Goal: Find specific page/section: Find specific page/section

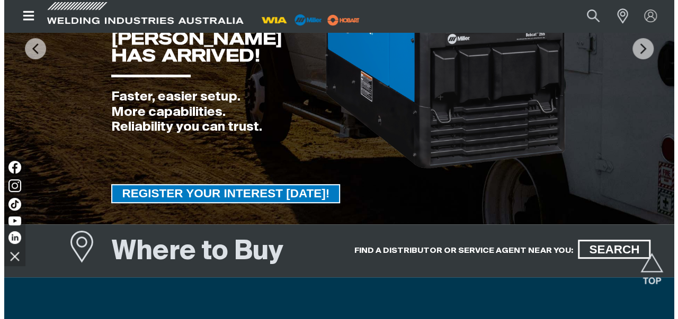
scroll to position [197, 0]
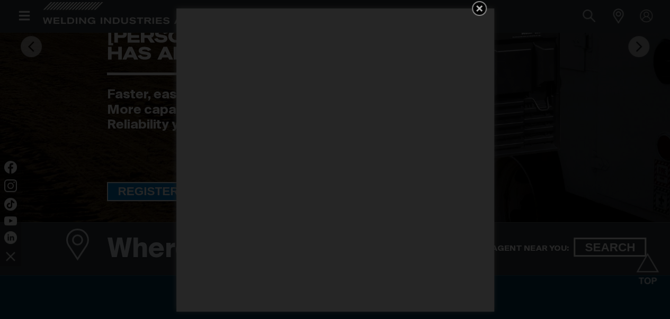
click at [479, 14] on icon "Get 5 WIA Welding Guides Free!" at bounding box center [479, 8] width 13 height 13
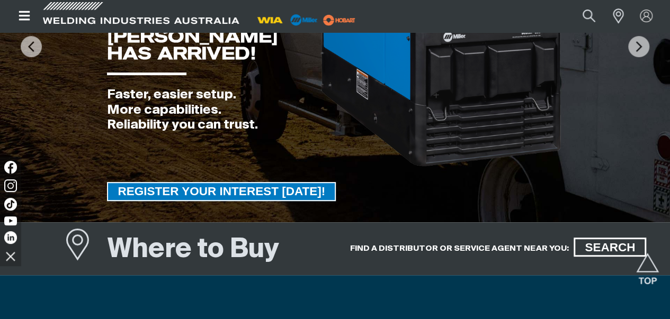
click at [30, 17] on icon "Open top menu" at bounding box center [24, 16] width 15 height 13
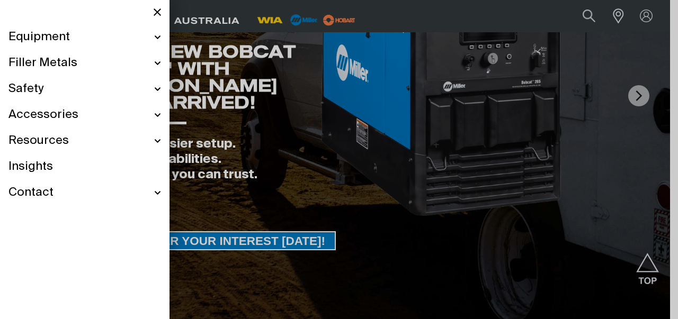
click at [159, 145] on div "Resources" at bounding box center [84, 141] width 153 height 26
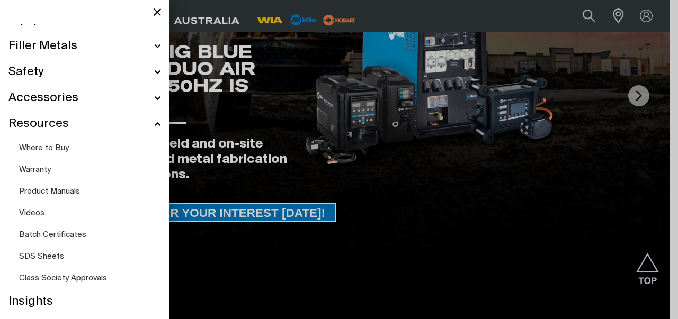
scroll to position [0, 0]
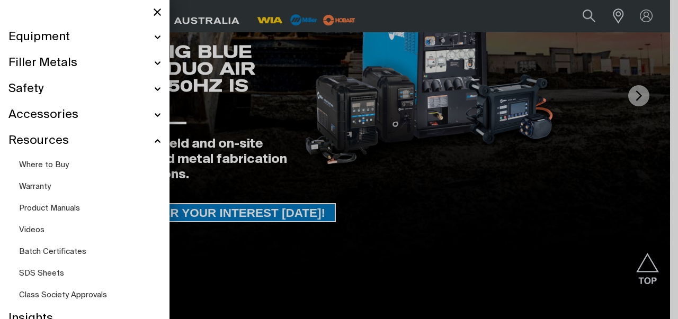
click at [95, 212] on link "Product Manuals" at bounding box center [90, 209] width 142 height 22
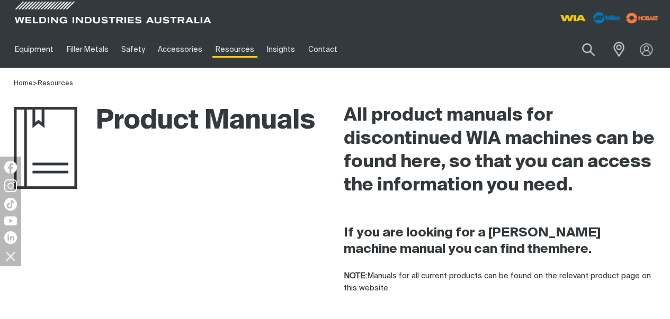
click at [43, 51] on link "Equipment" at bounding box center [33, 49] width 51 height 37
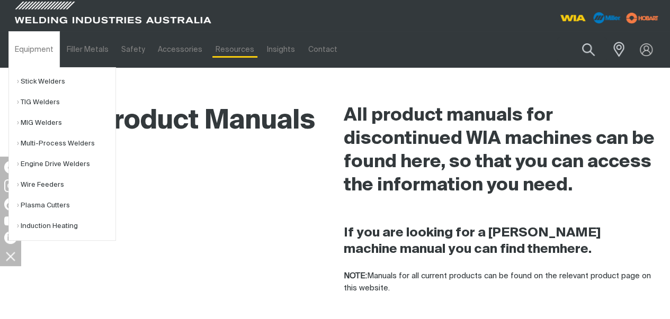
click at [65, 84] on link "Stick Welders" at bounding box center [66, 82] width 99 height 21
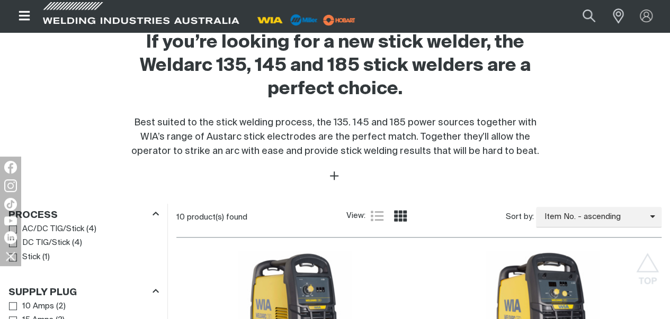
scroll to position [229, 0]
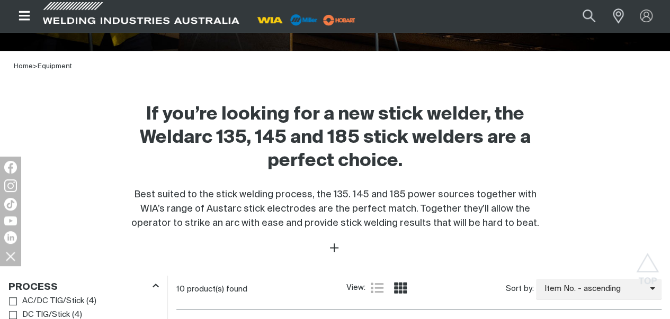
click at [29, 15] on icon "Open top menu" at bounding box center [24, 16] width 11 height 10
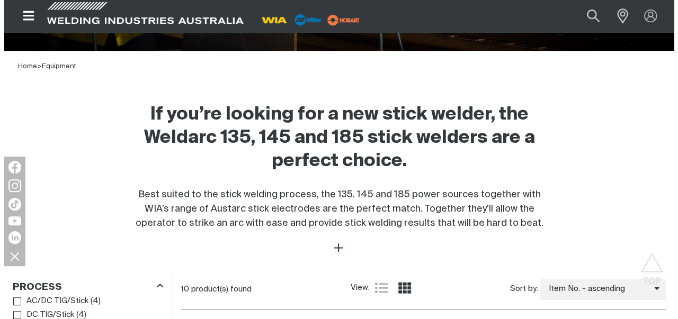
scroll to position [227, 0]
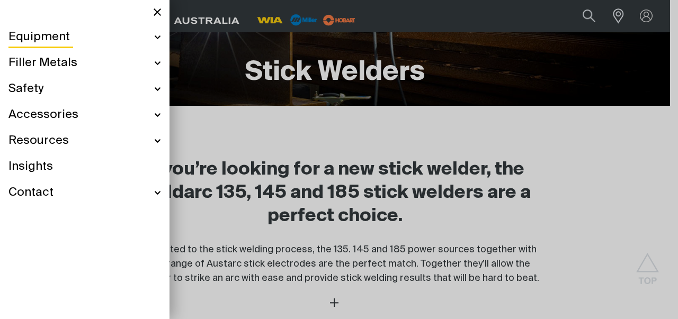
click at [158, 60] on div "Filler Metals" at bounding box center [84, 63] width 153 height 26
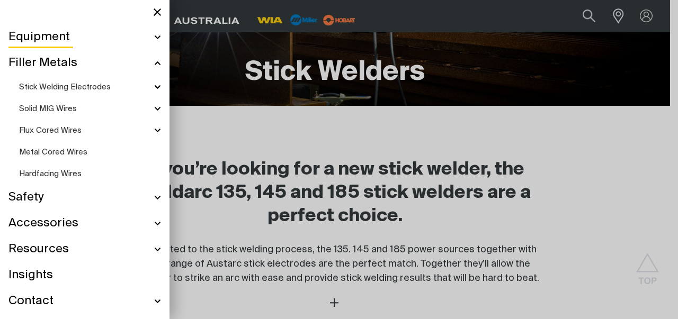
click at [158, 110] on div "Solid MIG Wires" at bounding box center [90, 109] width 142 height 22
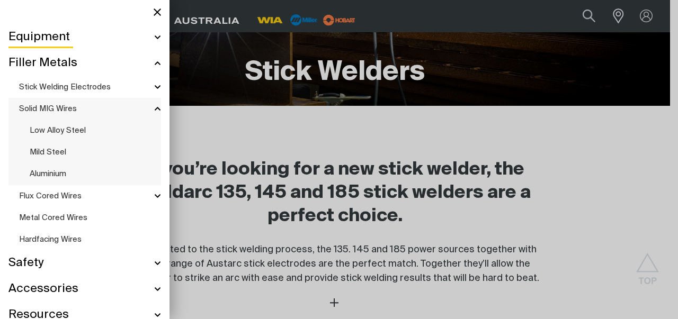
scroll to position [226, 0]
click at [152, 109] on div "Solid MIG Wires" at bounding box center [90, 109] width 142 height 22
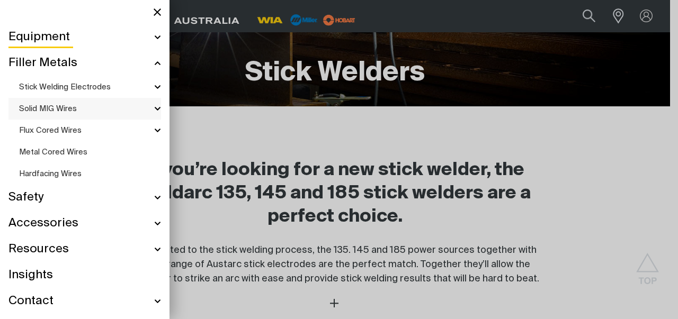
click at [156, 88] on div "Stick Welding Electrodes" at bounding box center [90, 87] width 142 height 22
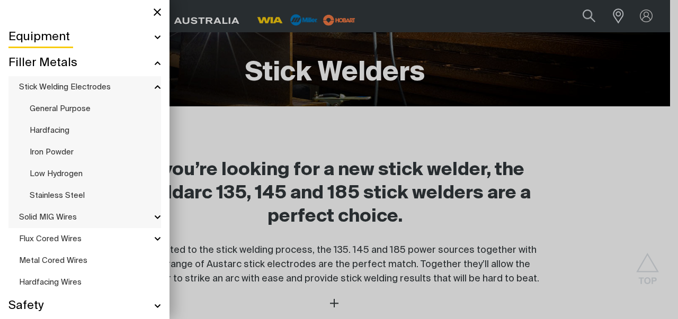
scroll to position [226, 0]
click at [92, 110] on link "General Purpose" at bounding box center [95, 109] width 131 height 22
